Goal: Entertainment & Leisure: Consume media (video, audio)

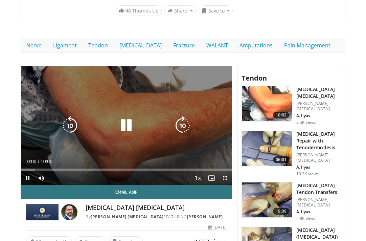
scroll to position [174, 0]
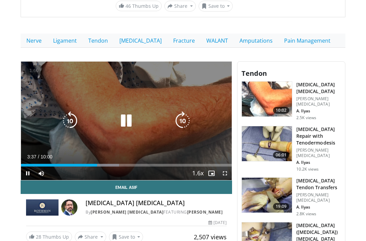
click at [126, 128] on icon "Video Player" at bounding box center [126, 120] width 19 height 19
click at [78, 115] on icon "Video Player" at bounding box center [69, 120] width 19 height 19
click at [124, 124] on icon "Video Player" at bounding box center [126, 120] width 19 height 19
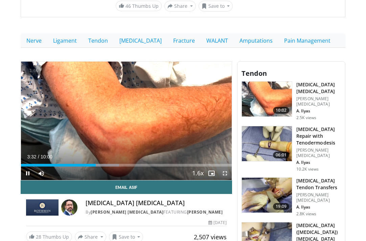
click at [223, 171] on span "Video Player" at bounding box center [225, 173] width 14 height 14
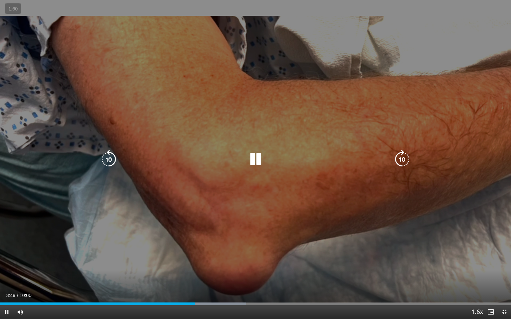
click at [278, 119] on div "10 seconds Tap to unmute" at bounding box center [255, 159] width 511 height 319
click at [330, 122] on div "10 seconds Tap to unmute" at bounding box center [255, 159] width 511 height 319
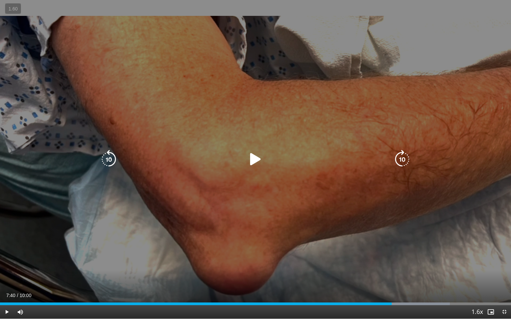
click at [325, 123] on div "10 seconds Tap to unmute" at bounding box center [255, 159] width 511 height 319
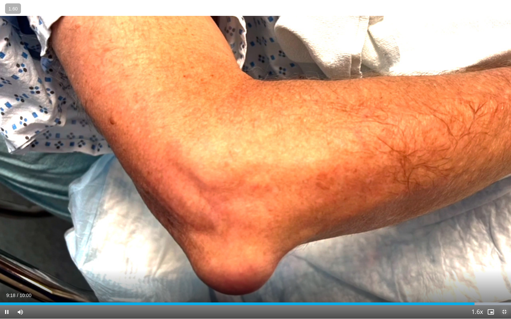
click at [365, 240] on span "Video Player" at bounding box center [504, 312] width 14 height 14
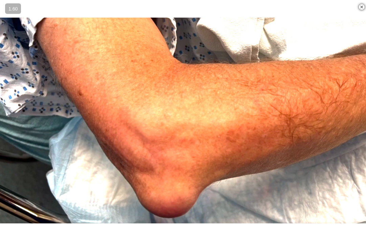
scroll to position [328, 0]
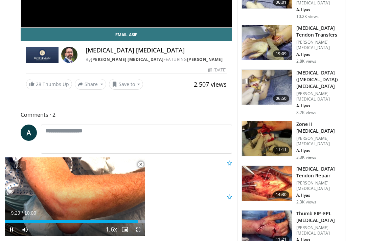
click at [142, 163] on span "Video Player" at bounding box center [141, 164] width 14 height 14
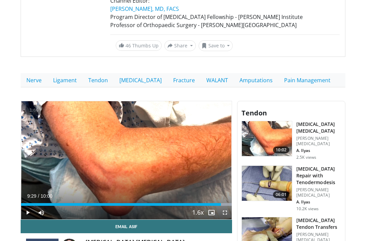
scroll to position [0, 0]
